Goal: Task Accomplishment & Management: Complete application form

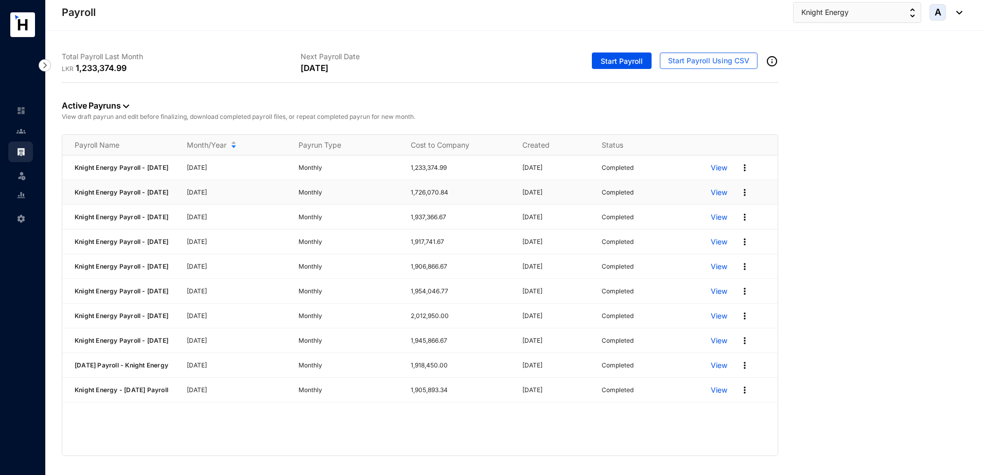
click at [744, 196] on img at bounding box center [745, 192] width 10 height 10
click at [721, 241] on link "Download Zip File" at bounding box center [705, 243] width 73 height 18
click at [746, 198] on img at bounding box center [745, 192] width 10 height 10
click at [724, 240] on link "Download Zip File" at bounding box center [705, 243] width 73 height 18
click at [22, 126] on div at bounding box center [20, 126] width 9 height 9
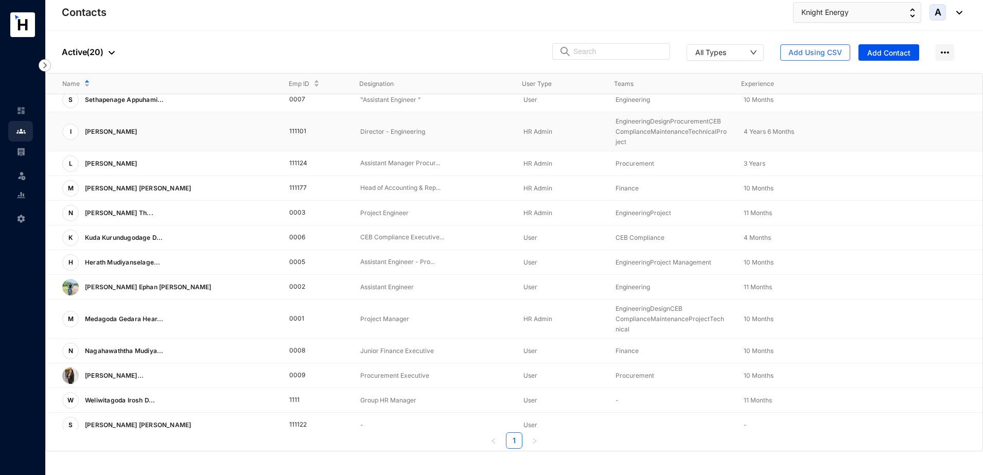
scroll to position [236, 0]
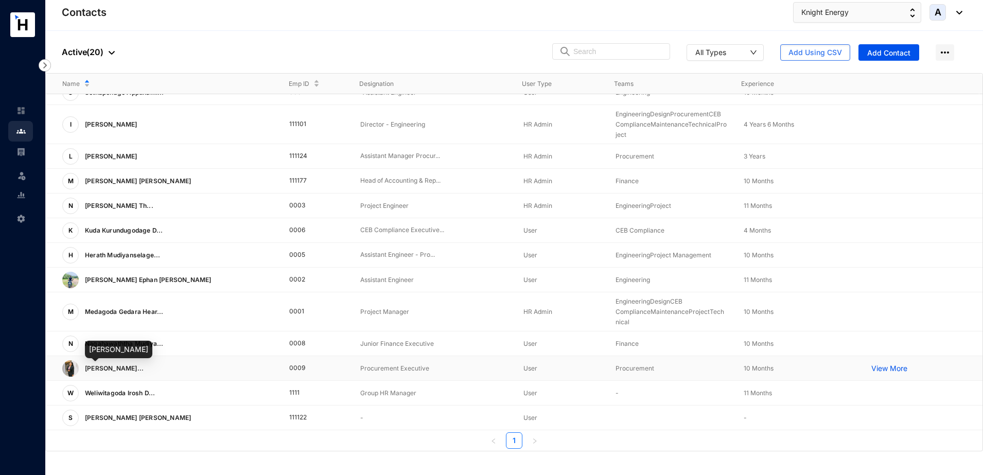
click at [144, 369] on span "[PERSON_NAME]..." at bounding box center [114, 369] width 59 height 8
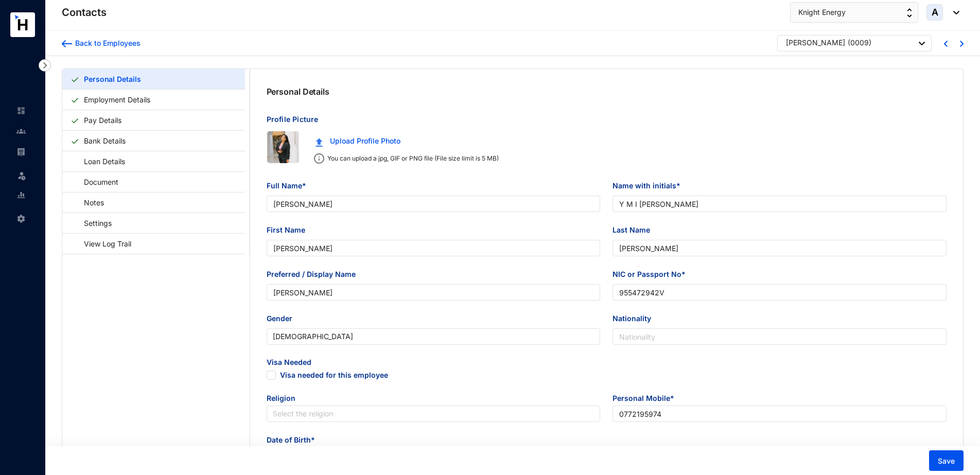
type input "[PERSON_NAME]"
type input "Y M I [PERSON_NAME]"
type input "[PERSON_NAME]"
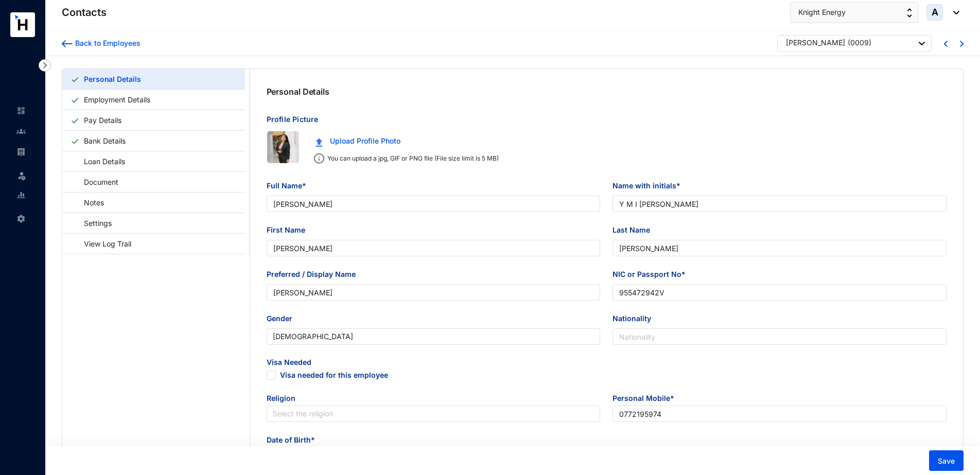
type input "955472942V"
type input "0772195974"
type input "[STREET_ADDRESS]"
checkbox input "true"
type input "Y [PERSON_NAME] [PERSON_NAME]"
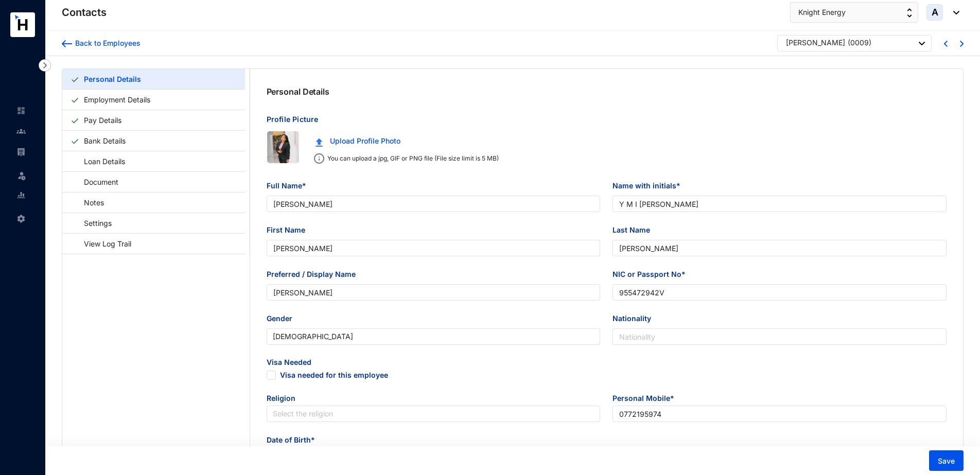
type input "Father"
type input "0312278277"
type input "0779124182"
type input "0762418231"
type input "[DATE]"
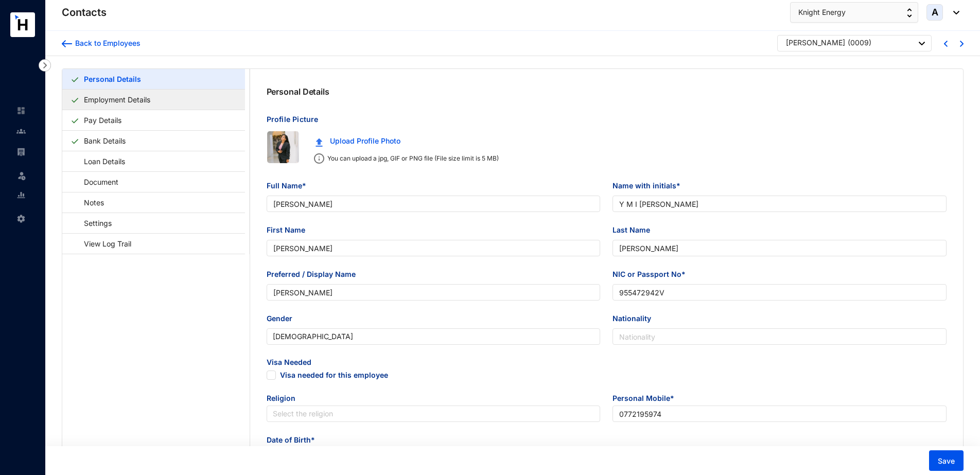
click at [136, 103] on link "Employment Details" at bounding box center [117, 99] width 75 height 21
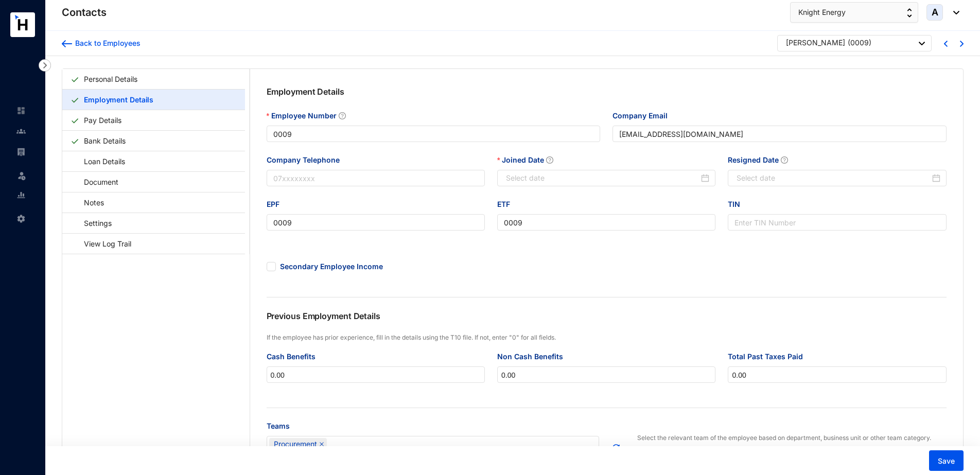
type input "[DATE]"
click at [84, 45] on div "Back to Employees" at bounding box center [106, 43] width 68 height 10
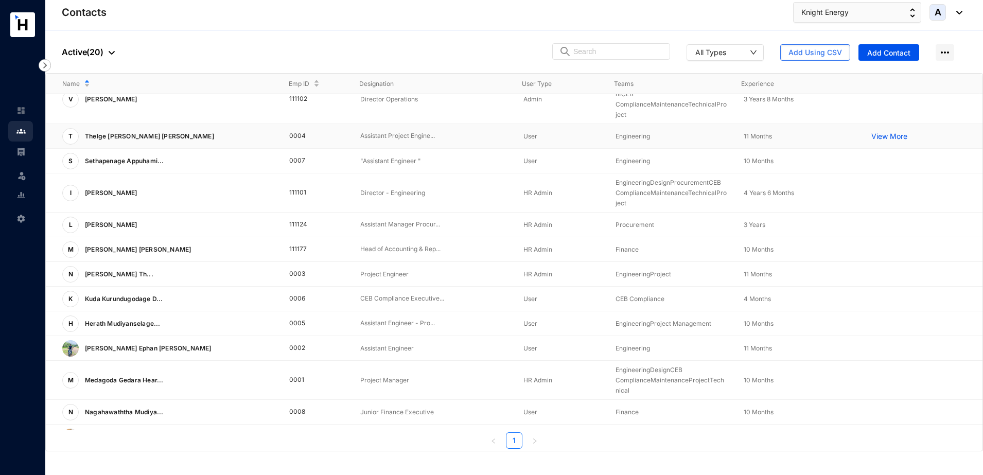
scroll to position [193, 0]
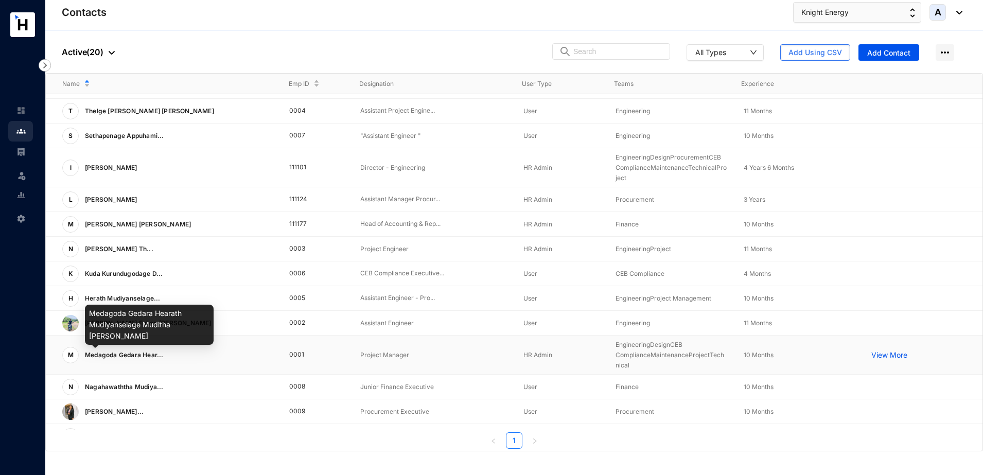
click at [127, 351] on span "Medagoda Gedara Hear..." at bounding box center [124, 355] width 79 height 8
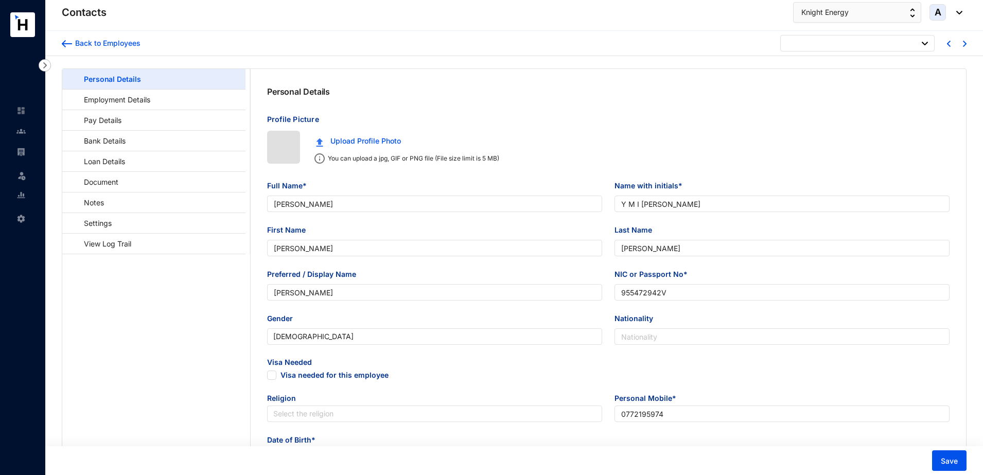
type input "[DATE]"
checkbox input "false"
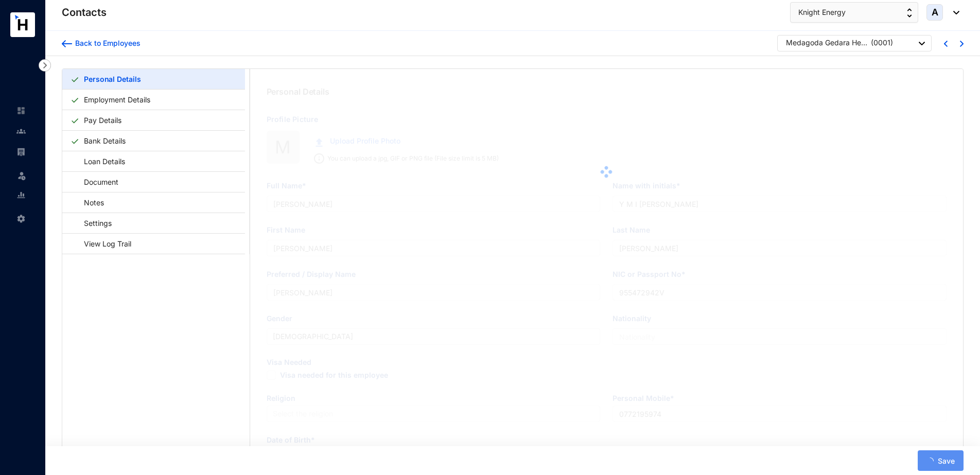
type input "Medagoda Gedara Hearath Mudiyanselage Muditha [PERSON_NAME]"
type input "M G H M M P Medagoda"
type input "Muditha"
type input "Medagoda"
type input "Muditha"
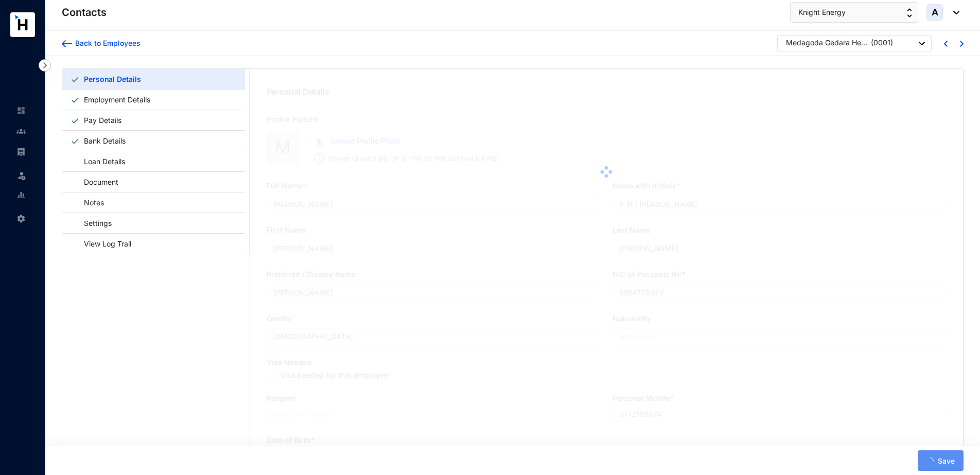
type input "198823101384"
type input "0773979125"
type input "[PERSON_NAME]"
type input "0717394306"
type input "[DATE]"
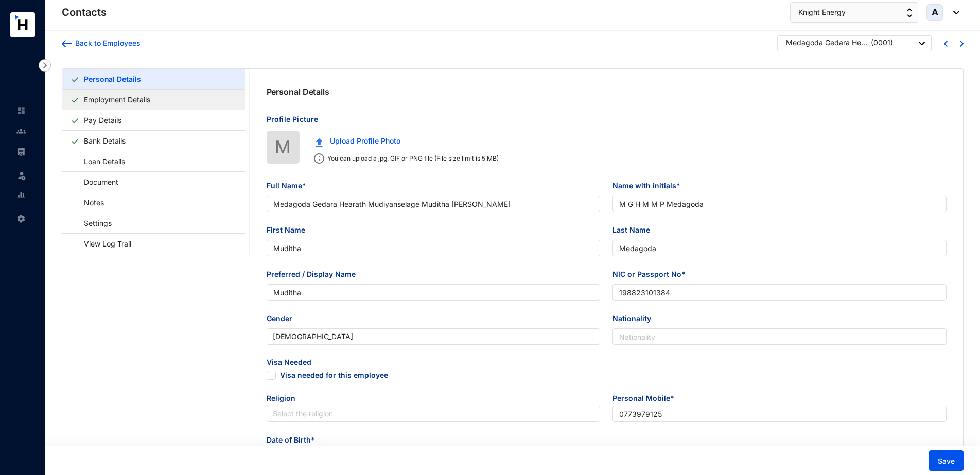
click at [99, 103] on link "Employment Details" at bounding box center [117, 99] width 75 height 21
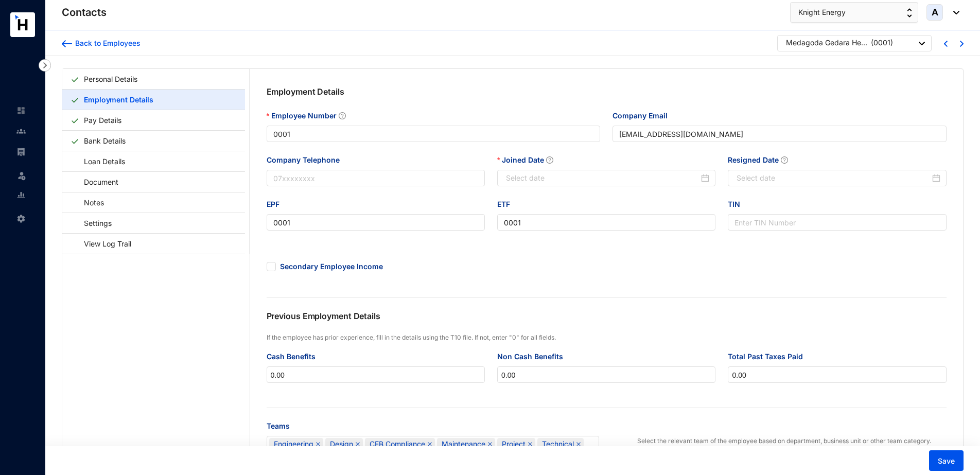
type input "[DATE]"
click at [72, 42] on div "Back to Employees" at bounding box center [106, 43] width 68 height 10
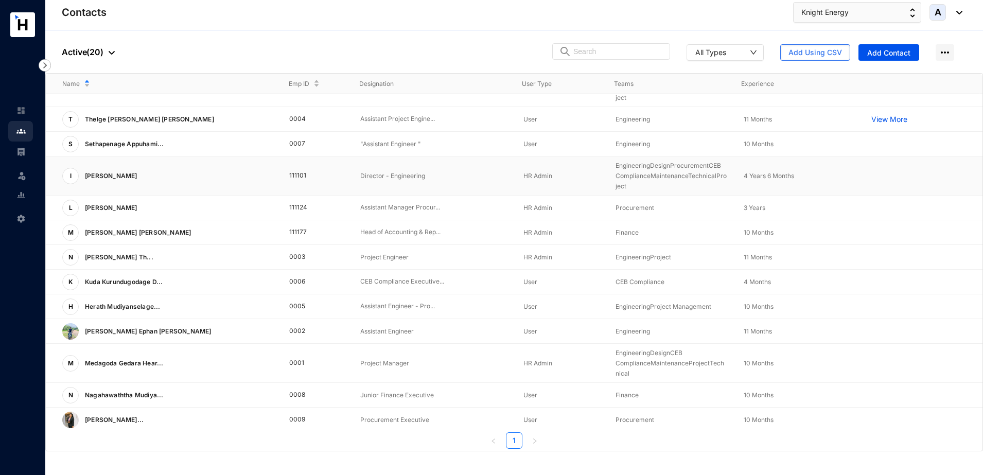
scroll to position [193, 0]
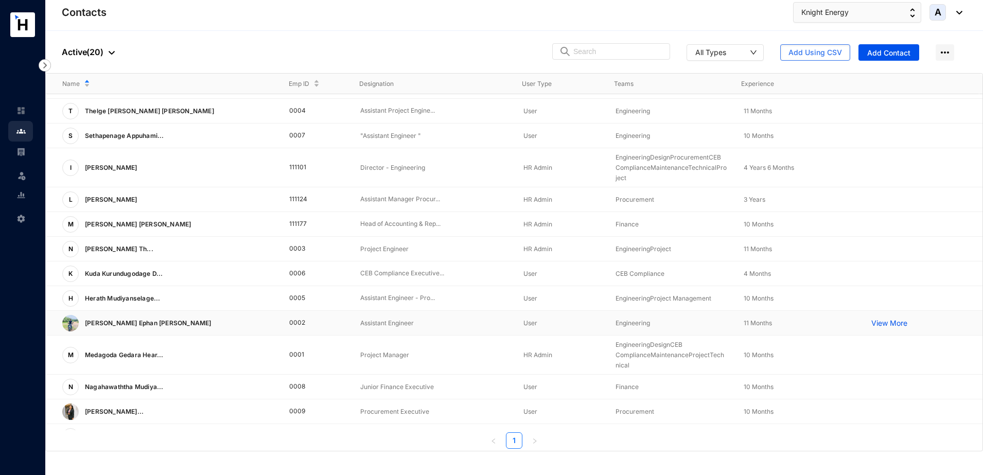
click at [164, 319] on p "[PERSON_NAME] Ephan [PERSON_NAME]" at bounding box center [147, 323] width 137 height 16
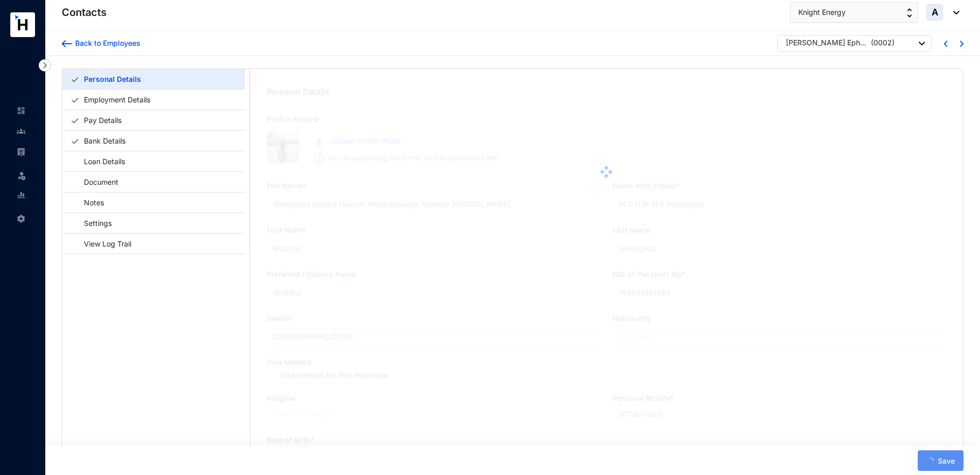
type input "[PERSON_NAME] Ephan [PERSON_NAME]"
type input "S E B Culas"
type input "Ephan boho"
type input "Culas"
type input "Ephan"
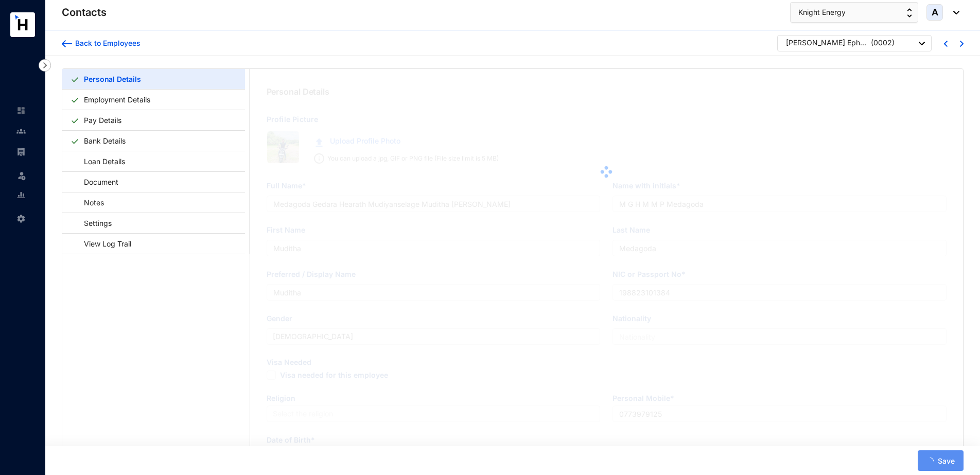
type input "952713159V"
type input "Srilankan"
type input "0766542291"
type input "[PERSON_NAME][DOMAIN_NAME][STREET_ADDRESS]"
checkbox input "true"
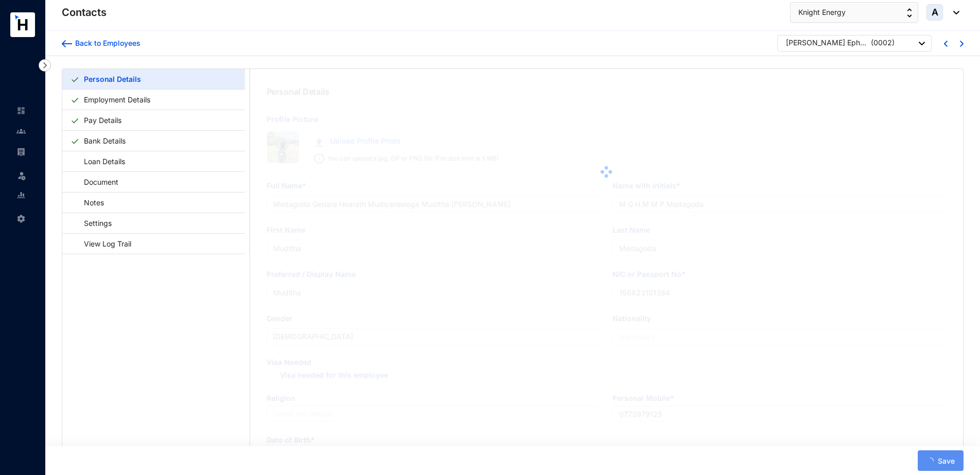
type input "Sahayanathan culas"
type input "Single"
type input "0773585054"
type input "0766542291"
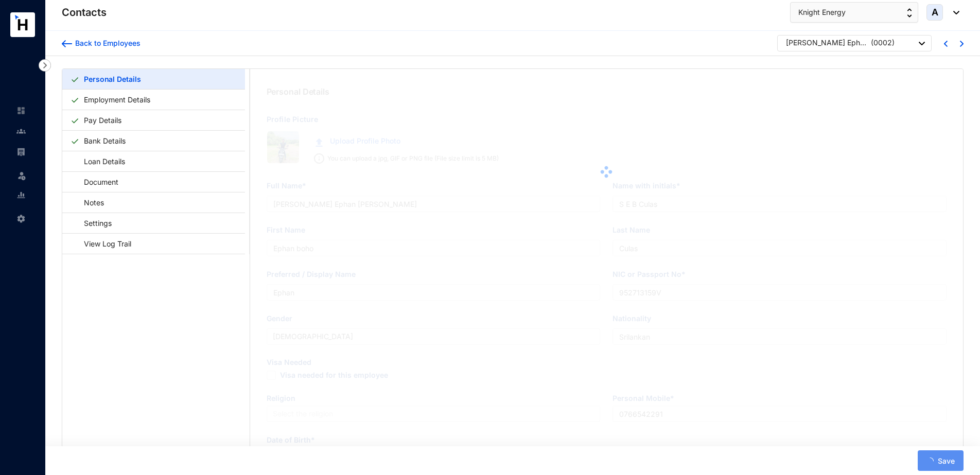
type input "[DATE]"
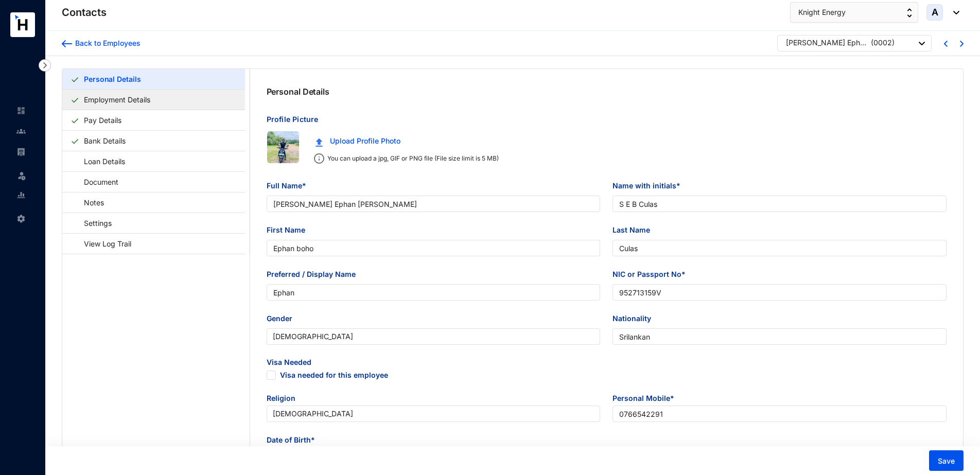
click at [121, 98] on link "Employment Details" at bounding box center [117, 99] width 75 height 21
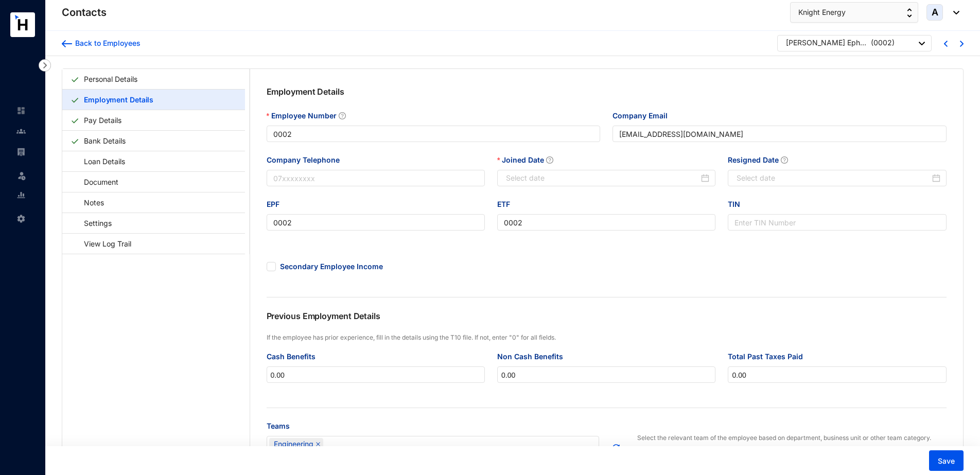
type input "[DATE]"
click at [82, 43] on div "Back to Employees" at bounding box center [106, 43] width 68 height 10
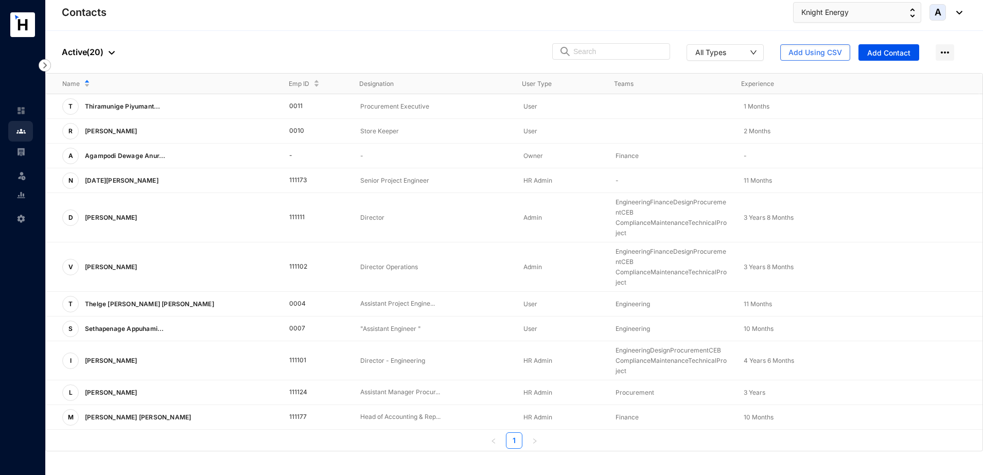
click at [110, 48] on div at bounding box center [108, 52] width 11 height 12
click at [94, 70] on span "All People" at bounding box center [113, 70] width 86 height 11
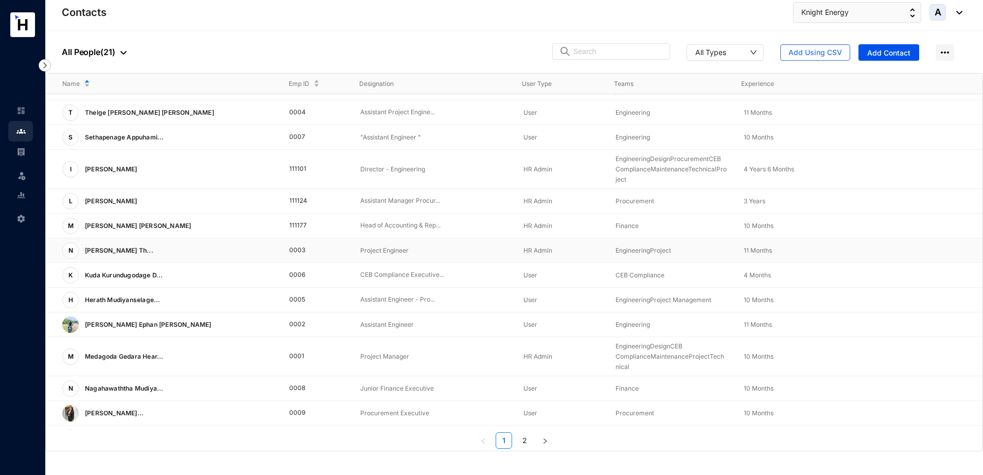
scroll to position [236, 0]
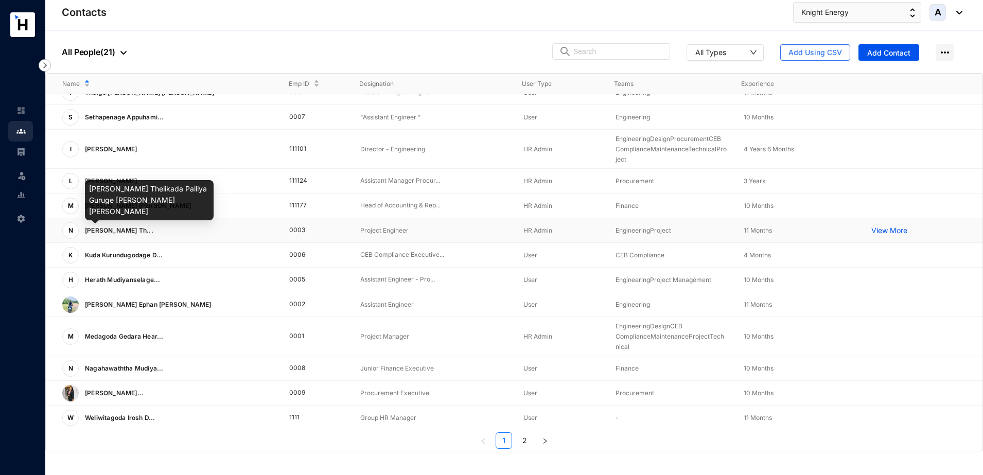
click at [150, 233] on span "[PERSON_NAME] Th..." at bounding box center [119, 231] width 68 height 8
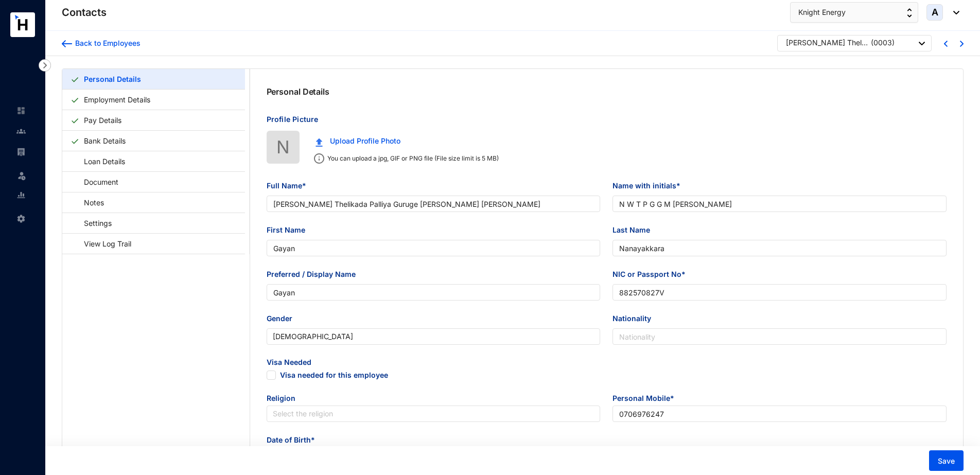
type input "[PERSON_NAME] Thelikada Palliya Guruge [PERSON_NAME] [PERSON_NAME]"
type input "N W T P G G M [PERSON_NAME]"
type input "Gayan"
type input "Nanayakkara"
type input "Gayan"
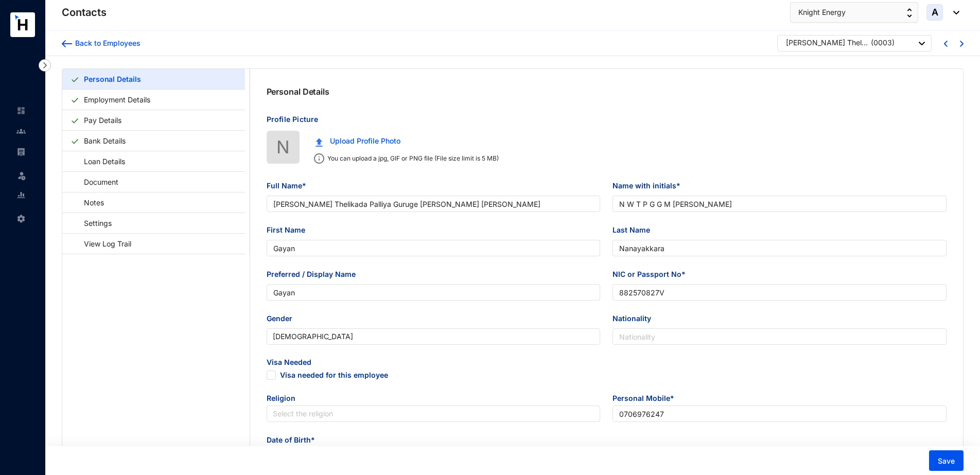
type input "882570827V"
type input "0706976247"
type input "No. [STREET_ADDRESS]."
checkbox input "true"
type input "S. P. M. L. [GEOGRAPHIC_DATA]"
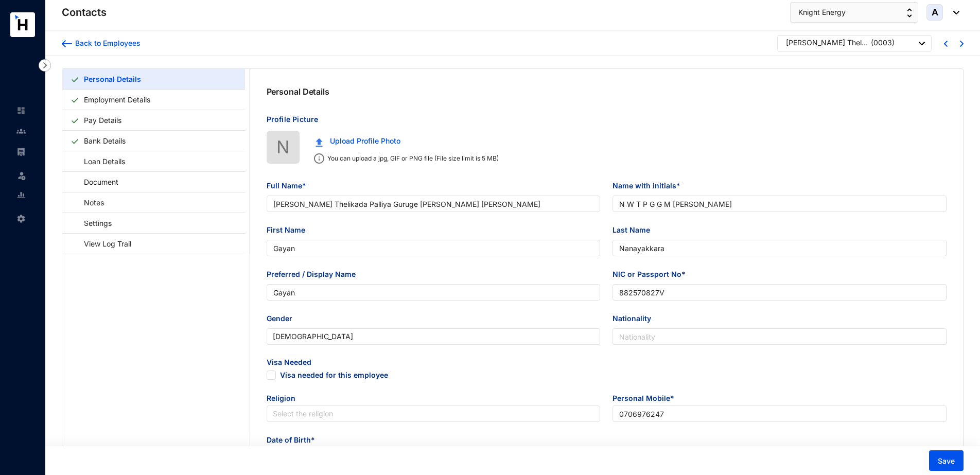
type input "0783888548"
type input "[DATE]"
click at [108, 104] on link "Employment Details" at bounding box center [117, 99] width 75 height 21
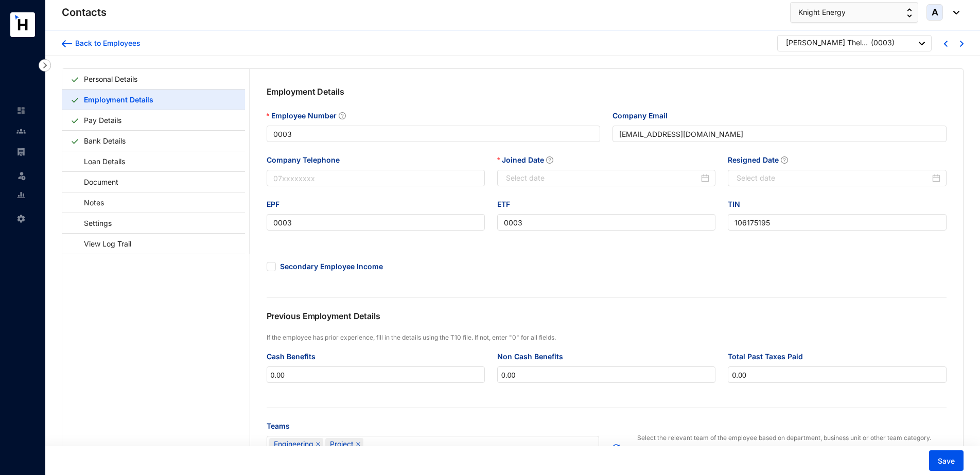
type input "[DATE]"
click at [108, 40] on div "Back to Employees" at bounding box center [106, 43] width 68 height 10
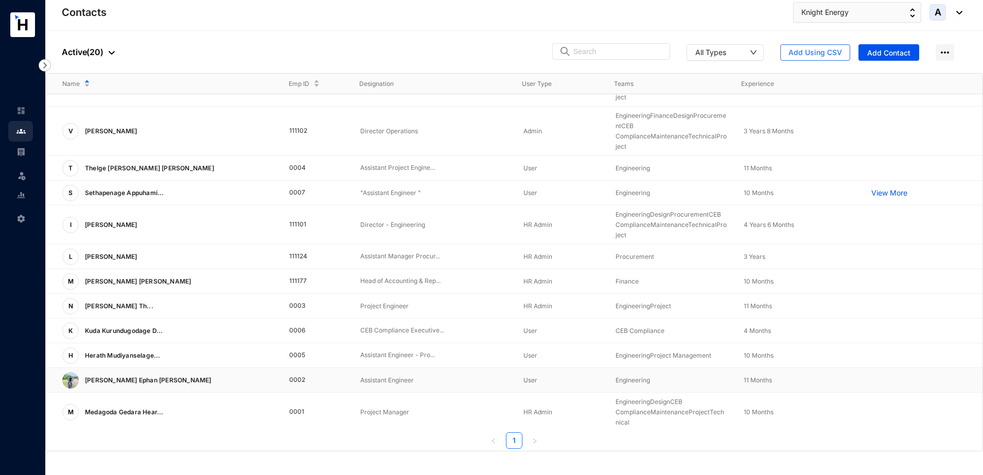
scroll to position [108, 0]
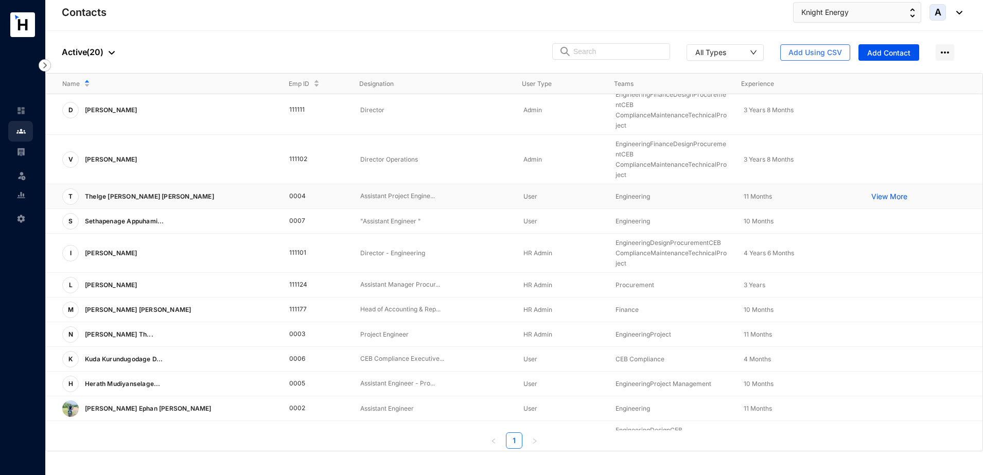
click at [161, 195] on p "Thelge [PERSON_NAME] [PERSON_NAME]" at bounding box center [149, 196] width 140 height 16
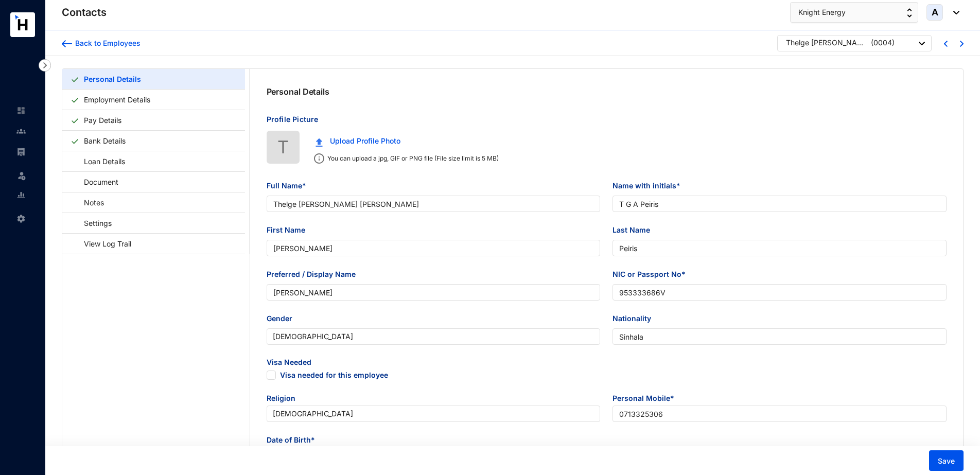
type input "Thelge [PERSON_NAME] [PERSON_NAME]"
type input "T G A Peiris"
type input "[PERSON_NAME]"
type input "Peiris"
type input "[PERSON_NAME]"
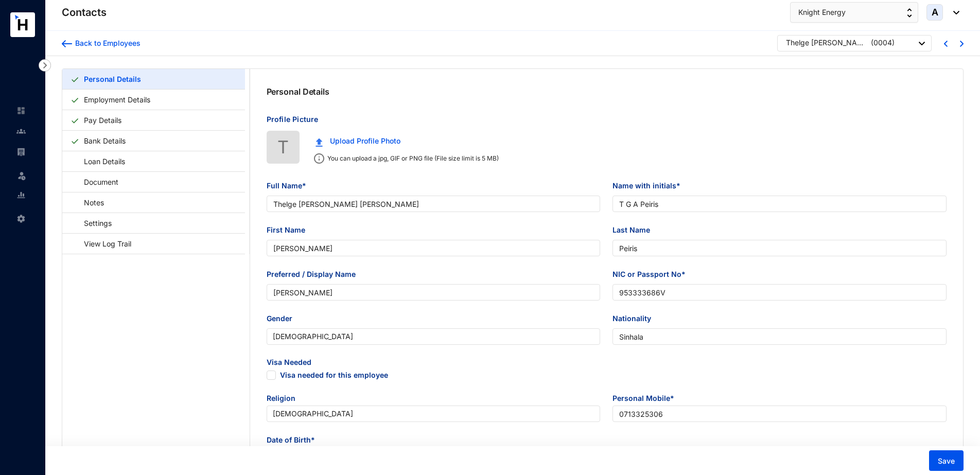
type input "953333686V"
type input "Sinhala"
type input "0713325306"
type input "[STREET_ADDRESS]"
checkbox input "true"
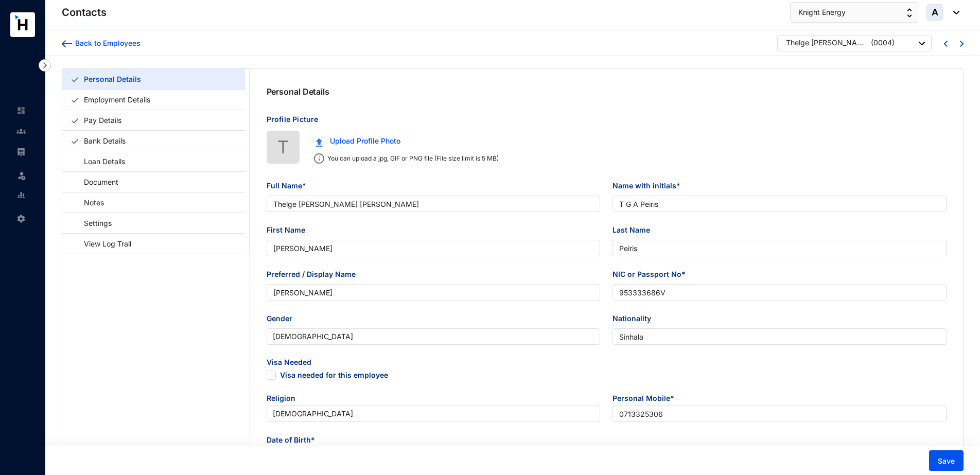
radio input "true"
type input "T. J. J. S. Peiris"
type input "0718029711"
type input "[DATE]"
click at [109, 98] on link "Employment Details" at bounding box center [117, 99] width 75 height 21
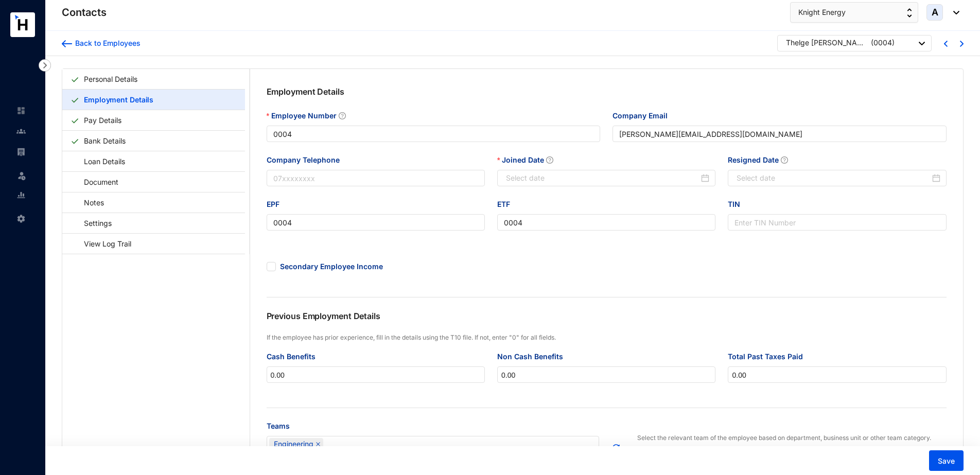
type input "[DATE]"
click at [78, 43] on div "Back to Employees" at bounding box center [106, 43] width 68 height 10
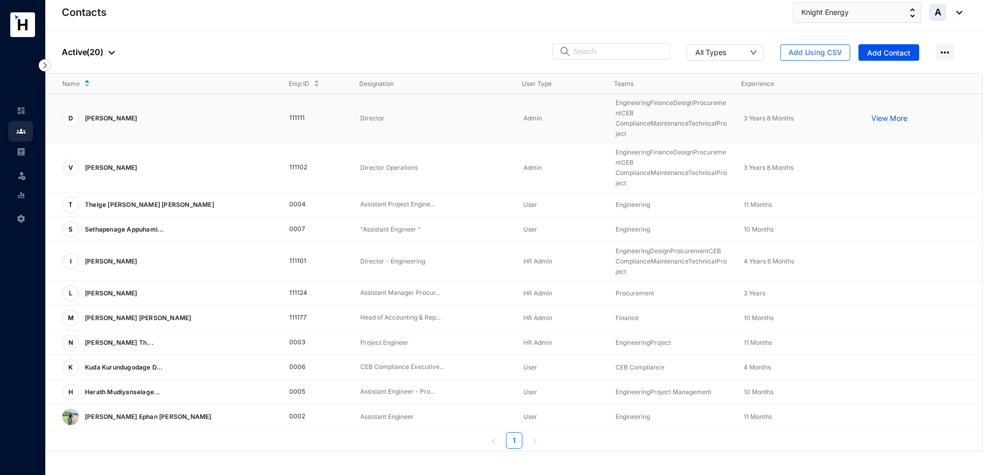
scroll to position [129, 0]
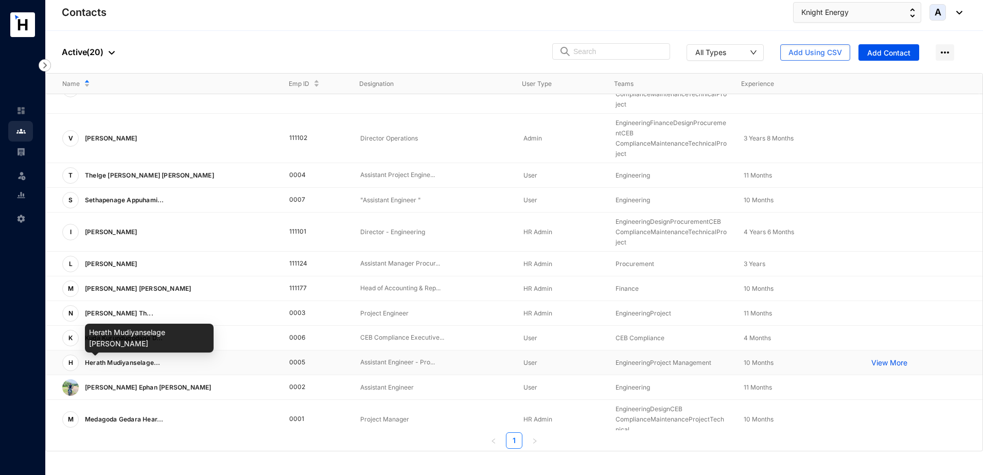
click at [146, 361] on span "Herath Mudiyanselage..." at bounding box center [123, 363] width 76 height 8
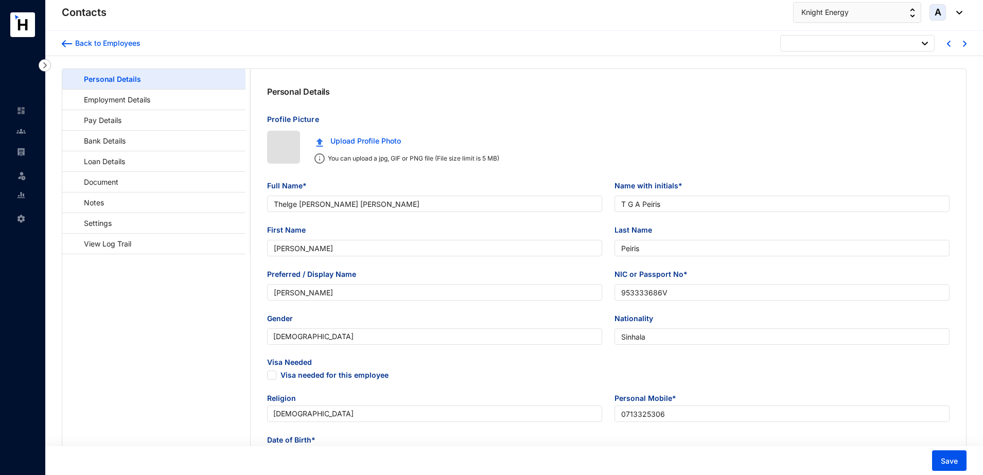
type input "[DATE]"
checkbox input "false"
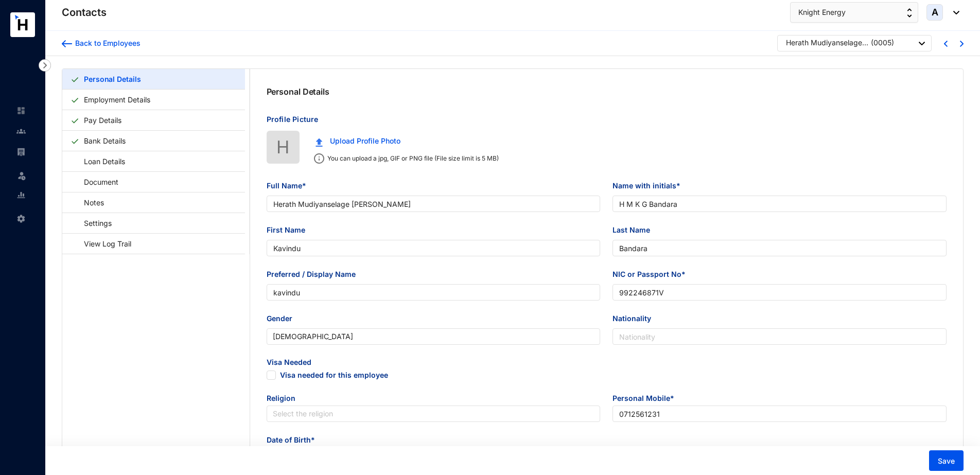
type input "Herath Mudiyanselage [PERSON_NAME]"
type input "H M K G Bandara"
type input "Kavindu"
type input "Bandara"
type input "kavindu"
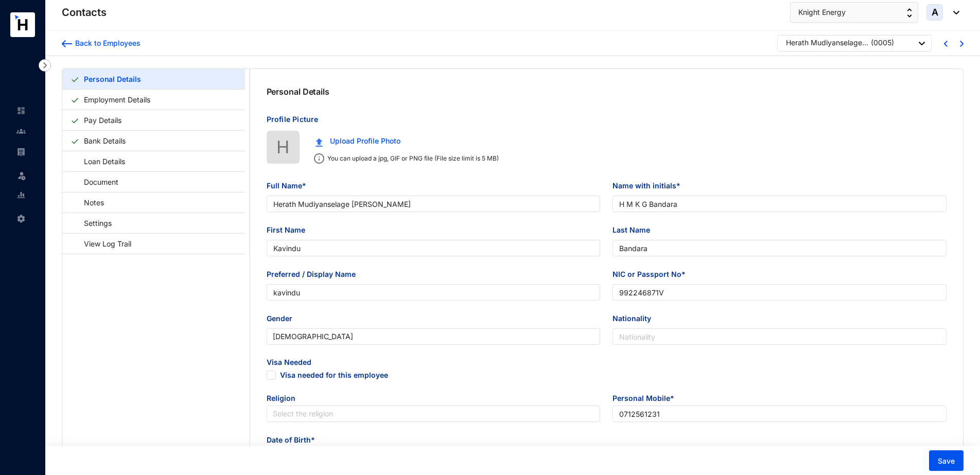
type input "992246871V"
type input "0712561231"
type input "Delwaththa,[PERSON_NAME], [GEOGRAPHIC_DATA], [GEOGRAPHIC_DATA]."
radio input "false"
type input "H.M.P.bandara"
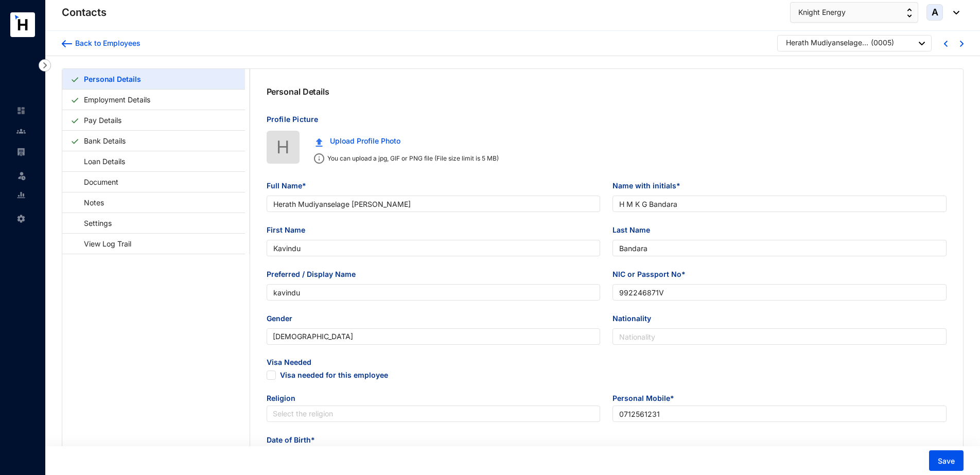
type input "0711901060"
type input "[DATE]"
click at [154, 104] on link "Employment Details" at bounding box center [117, 99] width 75 height 21
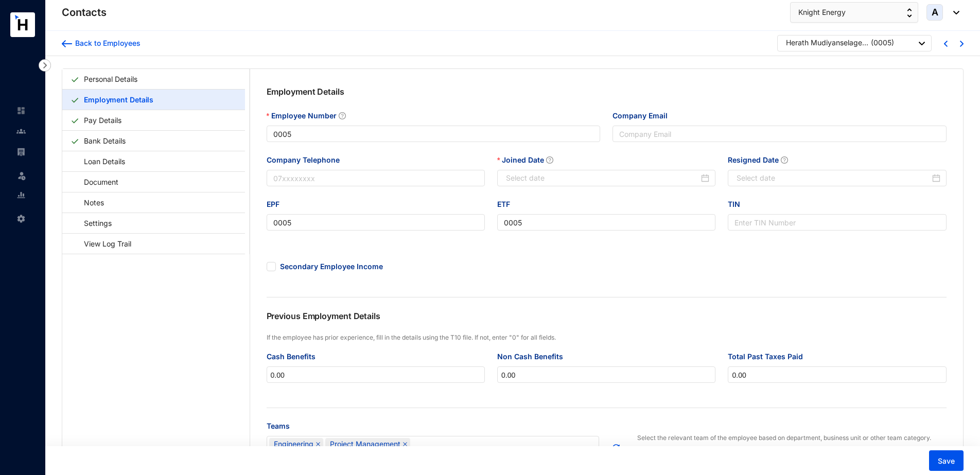
type input "[DATE]"
click at [118, 82] on link "Personal Details" at bounding box center [111, 78] width 62 height 21
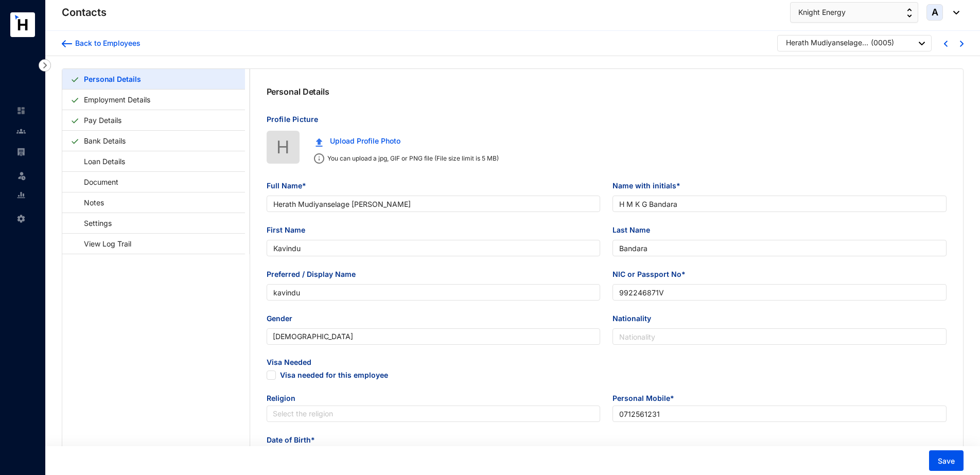
type input "[DATE]"
click at [96, 45] on div "Back to Employees" at bounding box center [106, 43] width 68 height 10
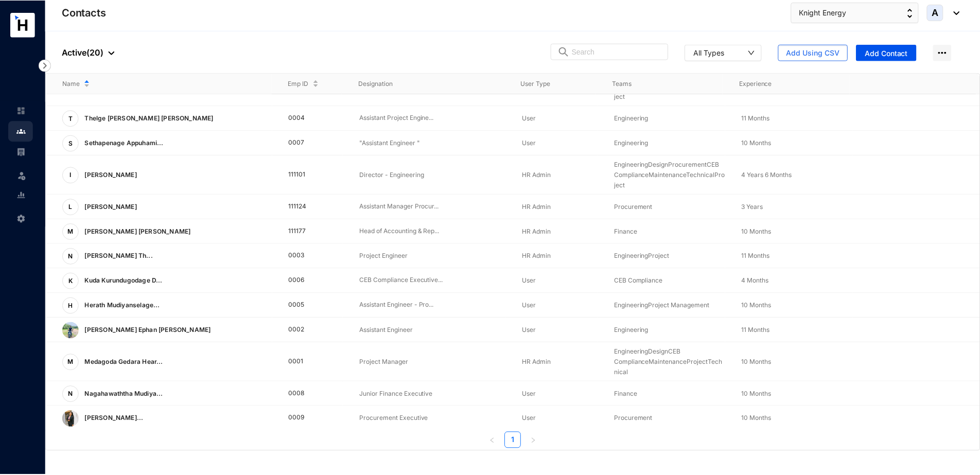
scroll to position [193, 0]
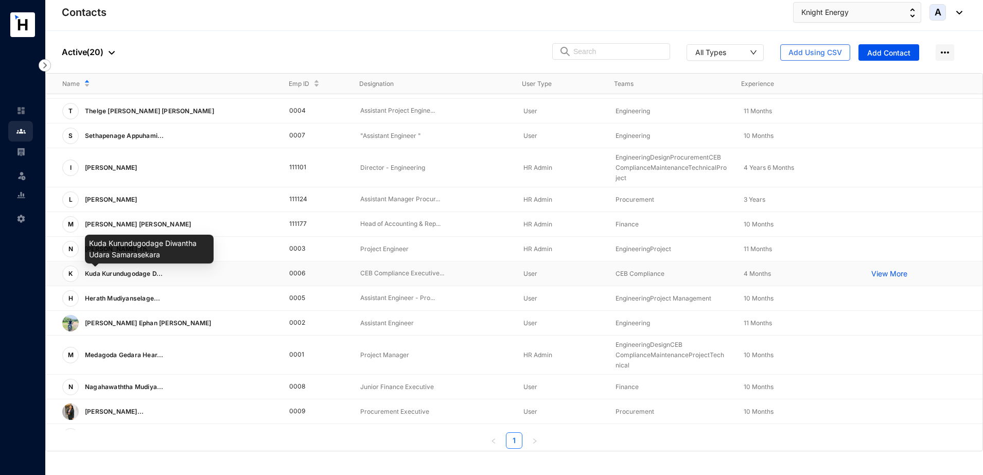
click at [137, 271] on span "Kuda Kurundugodage D..." at bounding box center [124, 274] width 78 height 8
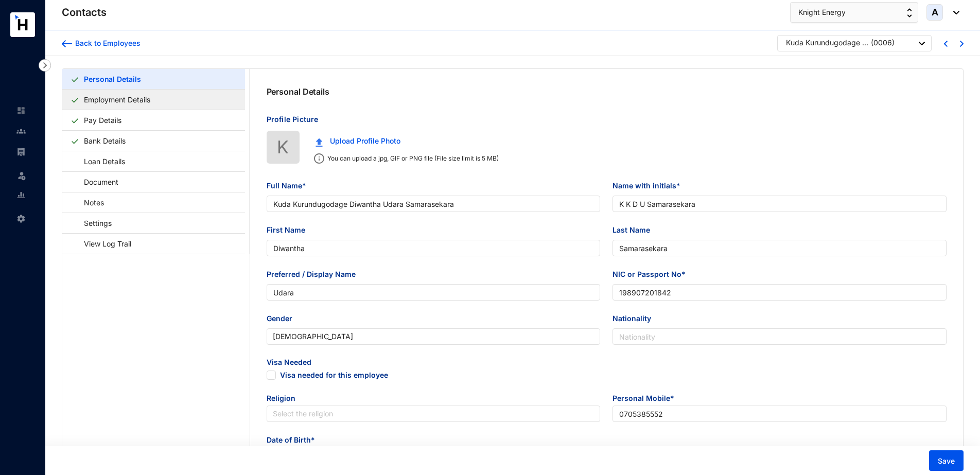
type input "Kuda Kurundugodage Diwantha Udara Samarasekara"
type input "K K D U Samarasekara"
type input "Diwantha"
type input "Samarasekara"
type input "Udara"
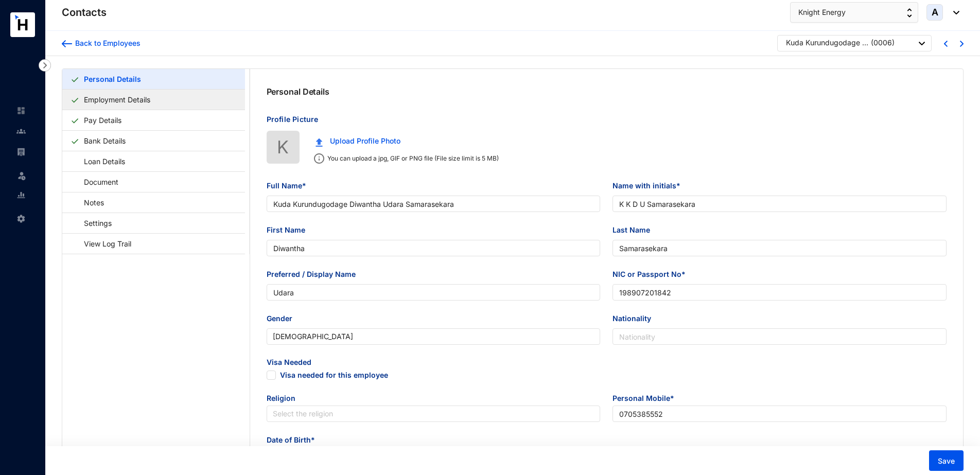
type input "198907201842"
type input "0705385552"
type input "[STREET_ADDRESS]"
type input "K.K.Y. [GEOGRAPHIC_DATA]"
type input "0112587660"
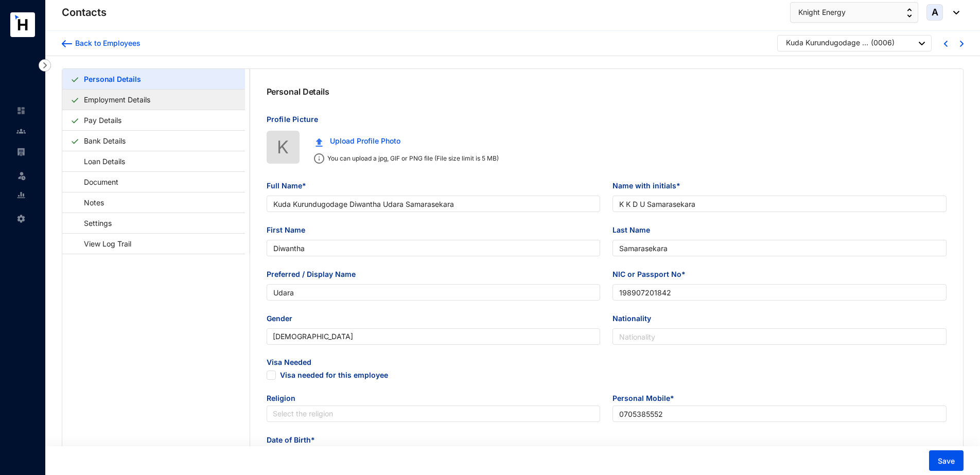
type input "[DATE]"
click at [110, 96] on link "Employment Details" at bounding box center [117, 99] width 75 height 21
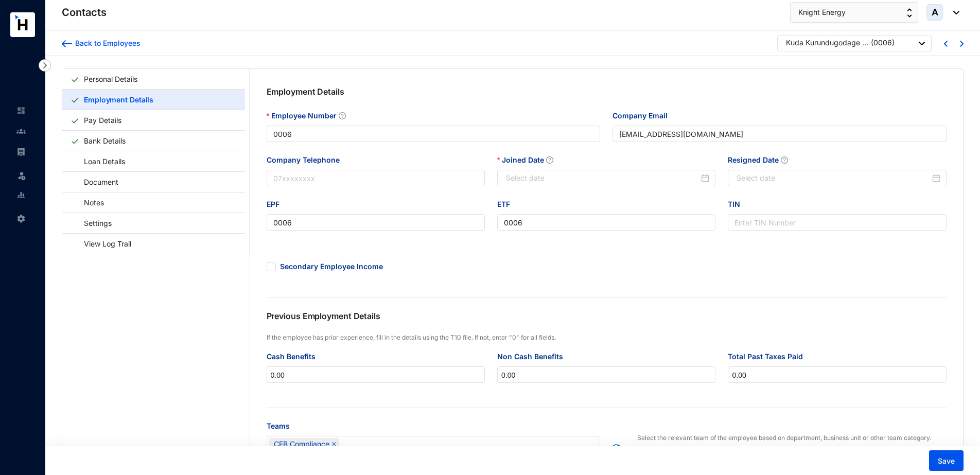
type input "[DATE]"
click at [119, 83] on link "Personal Details" at bounding box center [111, 78] width 62 height 21
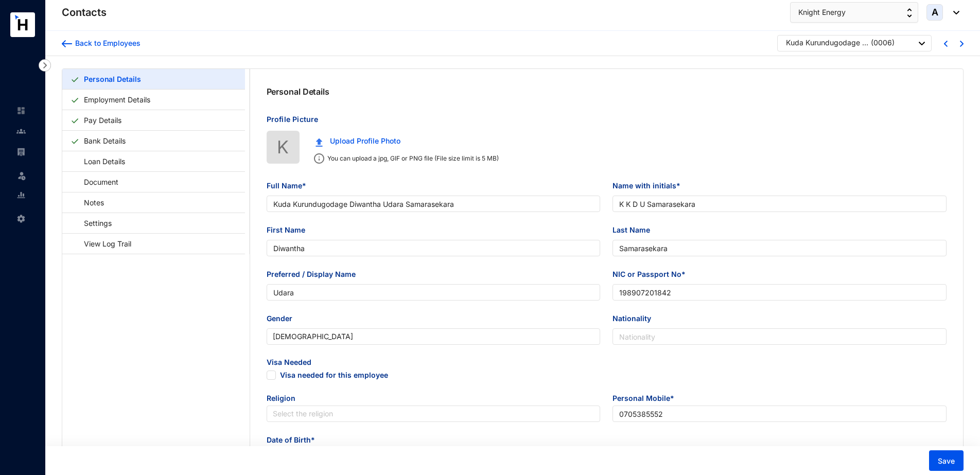
type input "[DATE]"
click at [85, 44] on div "Back to Employees" at bounding box center [106, 43] width 68 height 10
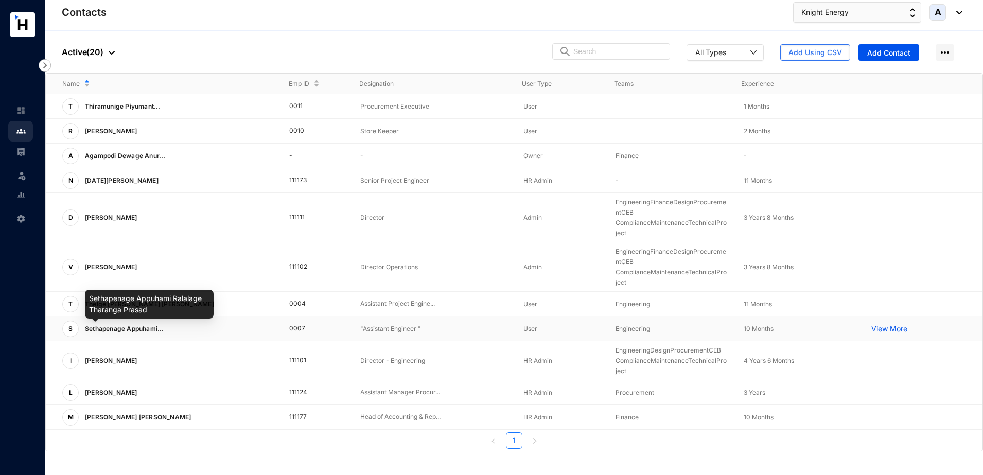
click at [164, 327] on span "Sethapenage Appuhami..." at bounding box center [124, 329] width 79 height 8
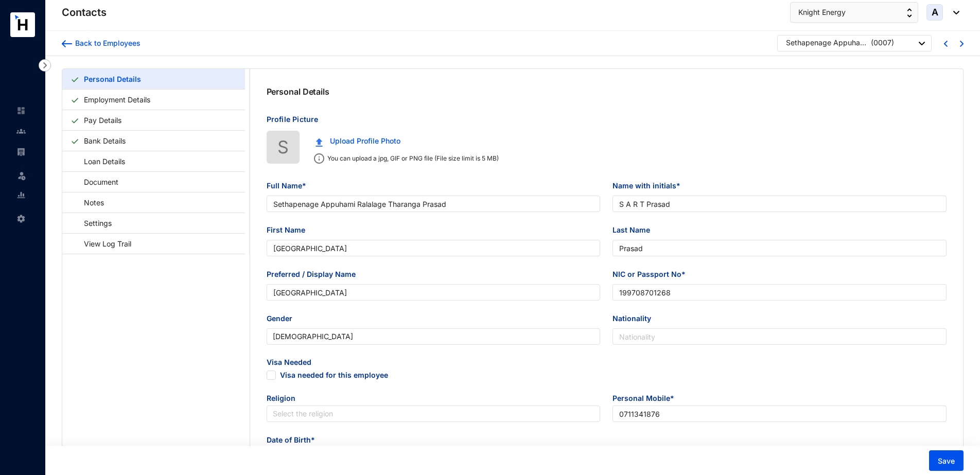
type input "Sethapenage Appuhami Ralalage Tharanga Prasad"
type input "S A R T Prasad"
type input "[GEOGRAPHIC_DATA]"
type input "Prasad"
type input "[GEOGRAPHIC_DATA]"
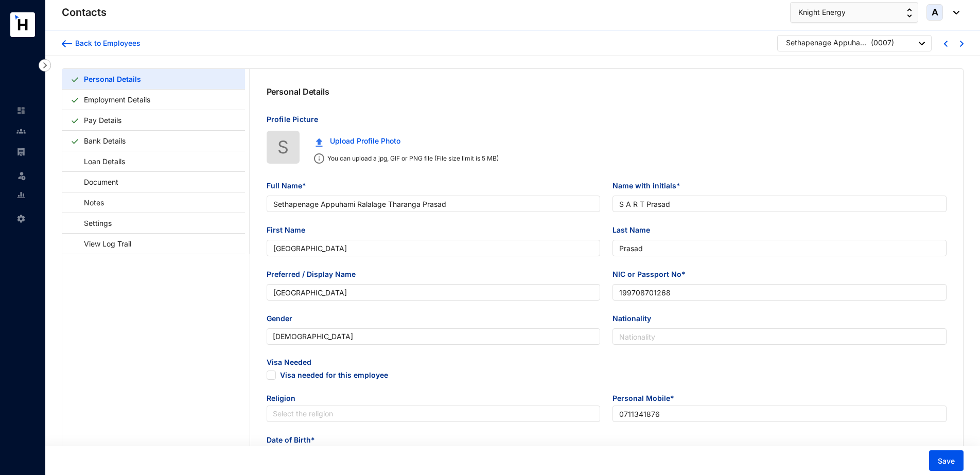
type input "199708701268"
type input "0711341876"
type input "S.A.R.[PERSON_NAME]"
type input "0783872215"
type input "[DATE]"
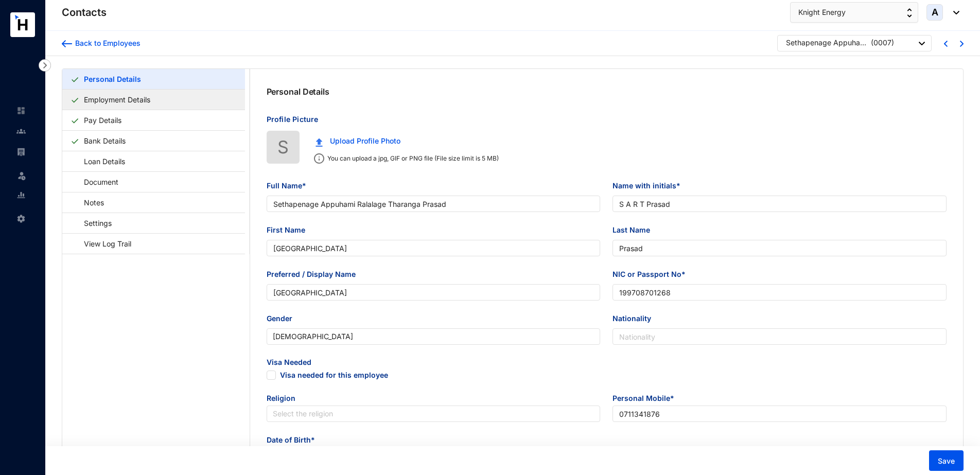
click at [135, 105] on link "Employment Details" at bounding box center [117, 99] width 75 height 21
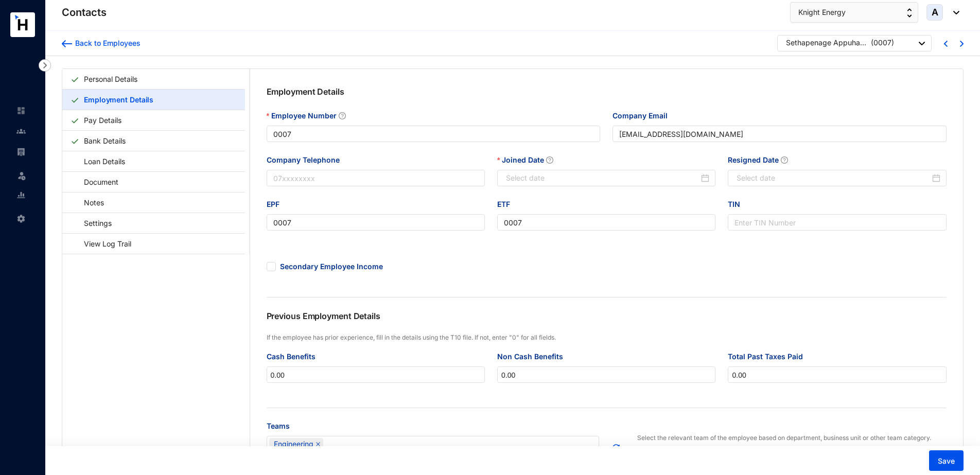
type input "[DATE]"
